Goal: Task Accomplishment & Management: Manage account settings

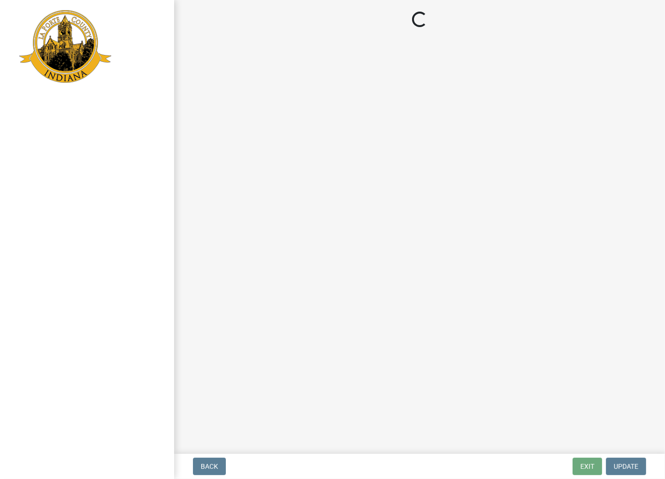
select select "2: 1"
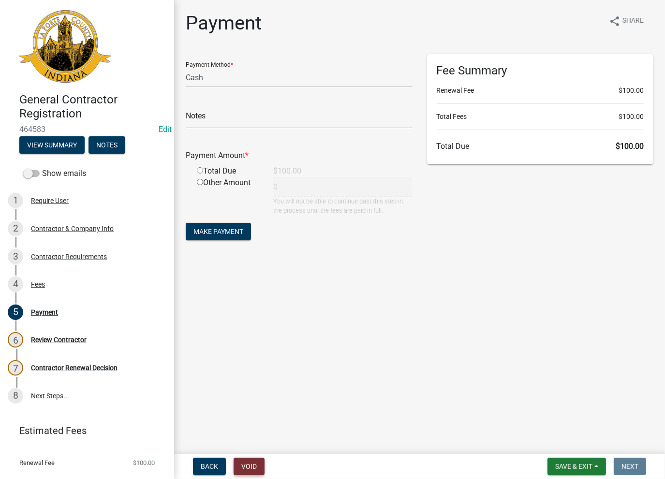
click at [243, 464] on button "Void" at bounding box center [249, 466] width 31 height 17
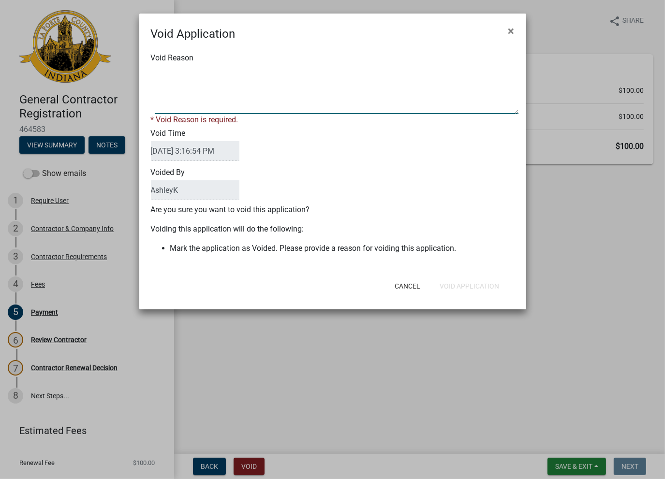
click at [230, 107] on textarea "Void Reason" at bounding box center [337, 90] width 364 height 48
type textarea "void"
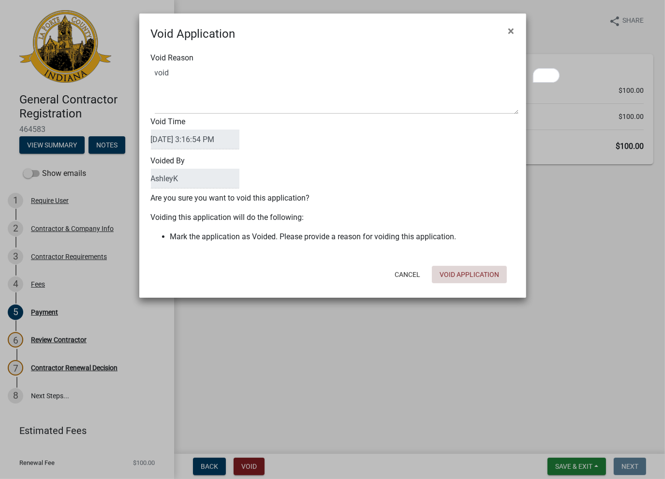
click at [455, 288] on form "Void Application × Void Reason Void Time [DATE] 3:16:54 PM Voided By [PERSON_NA…" at bounding box center [332, 152] width 387 height 276
click at [456, 278] on button "Void Application" at bounding box center [469, 274] width 75 height 17
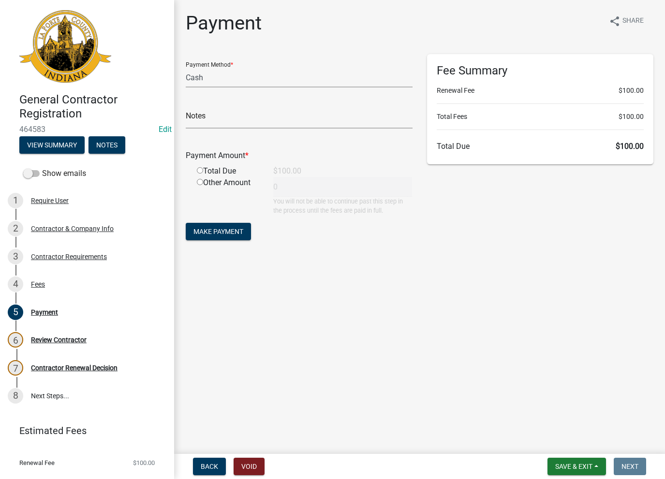
select select "2: 1"
